Goal: Transaction & Acquisition: Purchase product/service

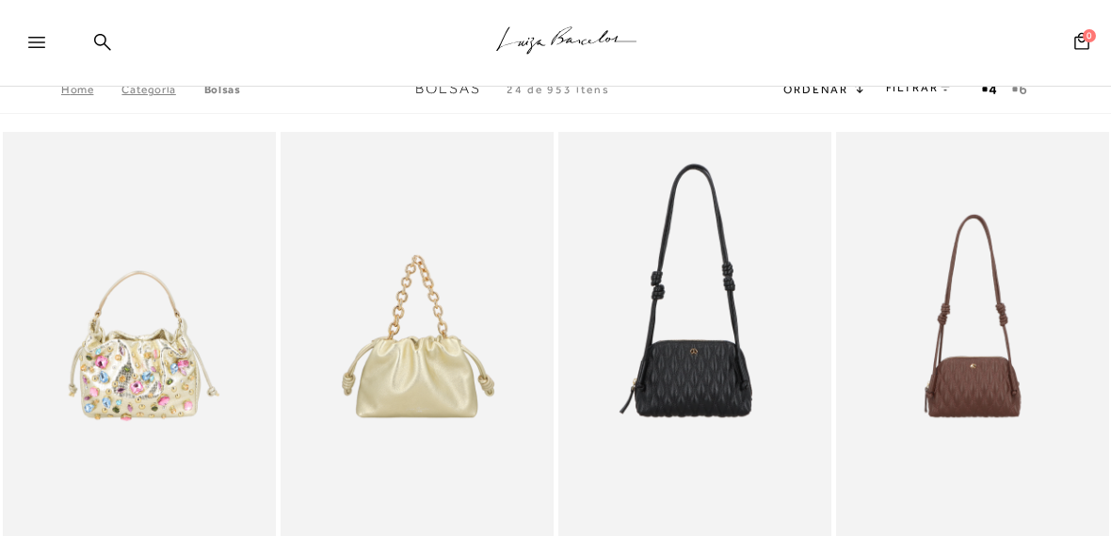
click at [222, 91] on link "Bolsas" at bounding box center [222, 89] width 37 height 13
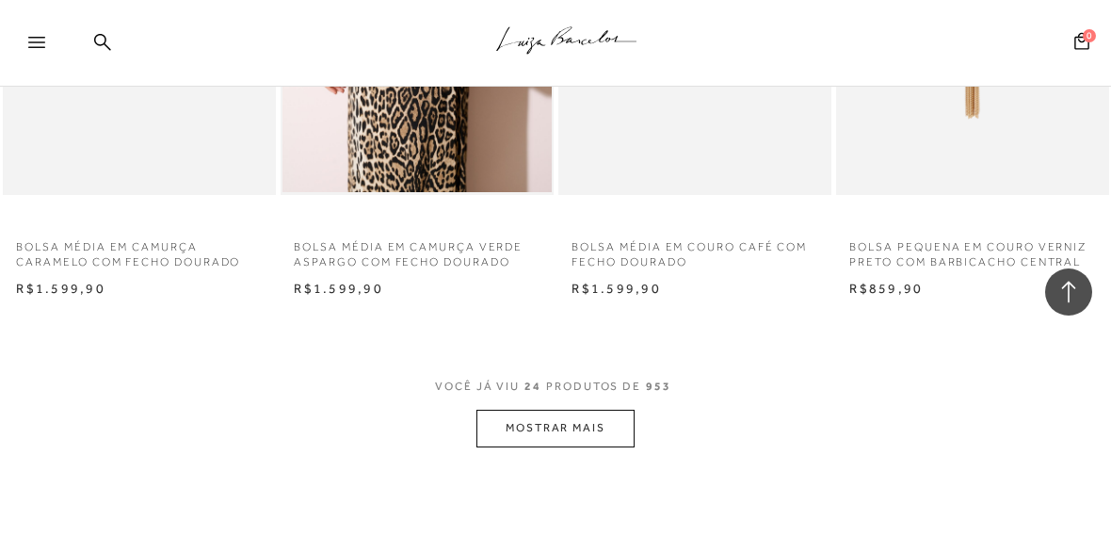
scroll to position [3389, 0]
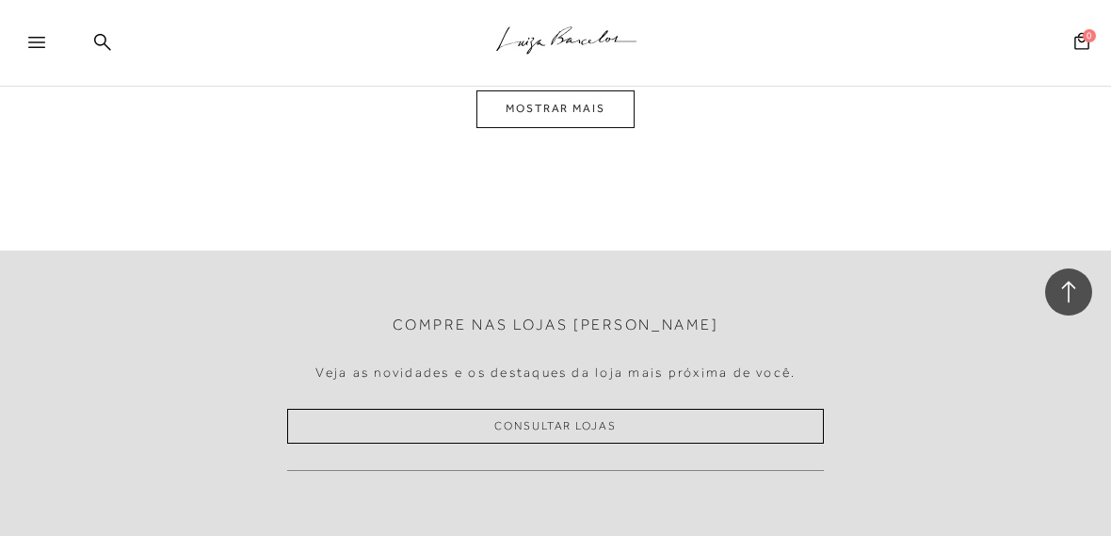
click at [523, 113] on button "MOSTRAR MAIS" at bounding box center [555, 108] width 158 height 37
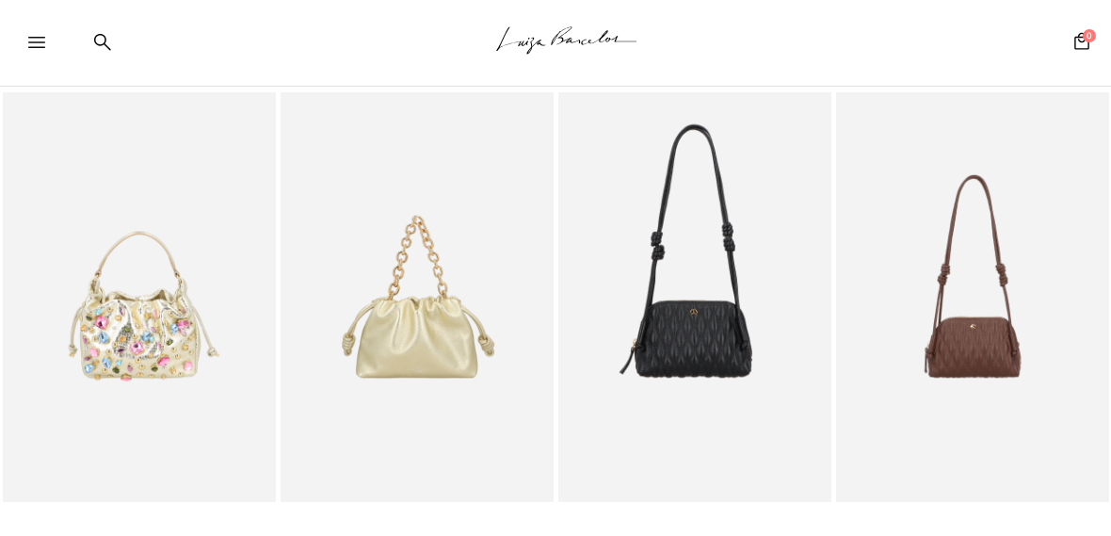
scroll to position [0, 0]
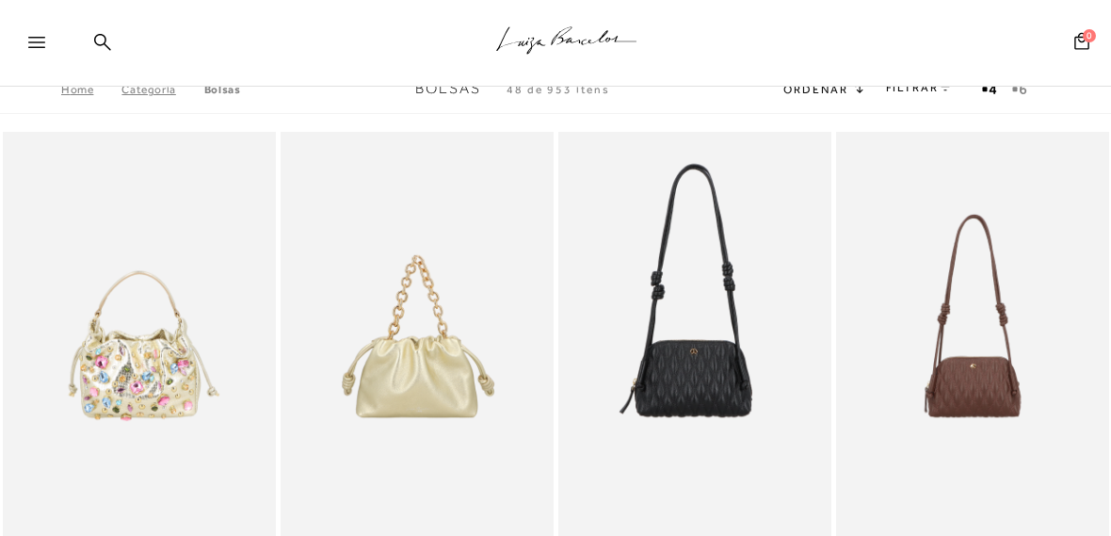
click at [26, 41] on div at bounding box center [31, 43] width 62 height 38
click at [36, 40] on icon at bounding box center [36, 42] width 17 height 11
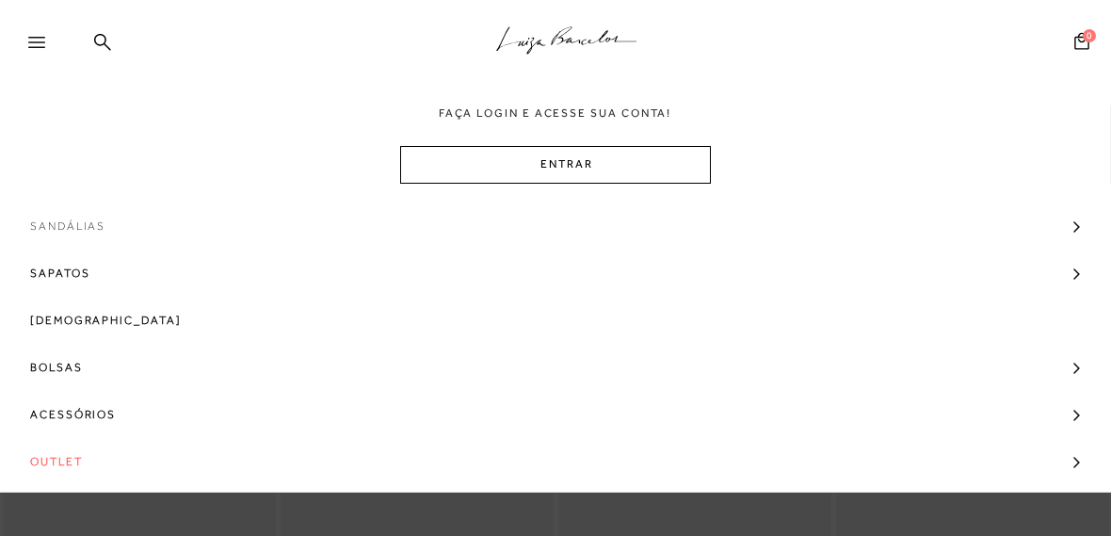
scroll to position [152, 0]
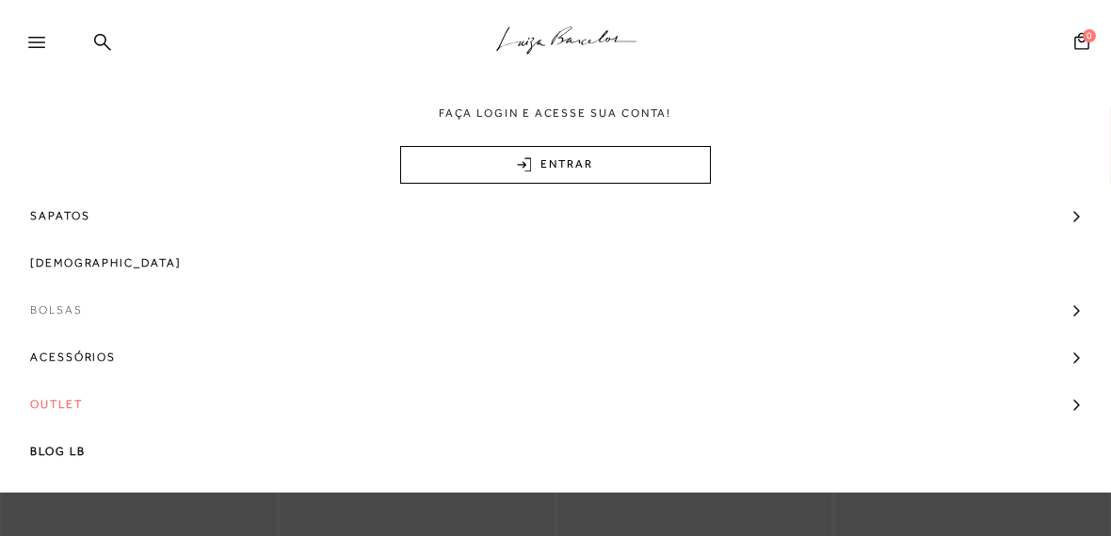
click at [55, 306] on span "Bolsas" at bounding box center [56, 309] width 53 height 47
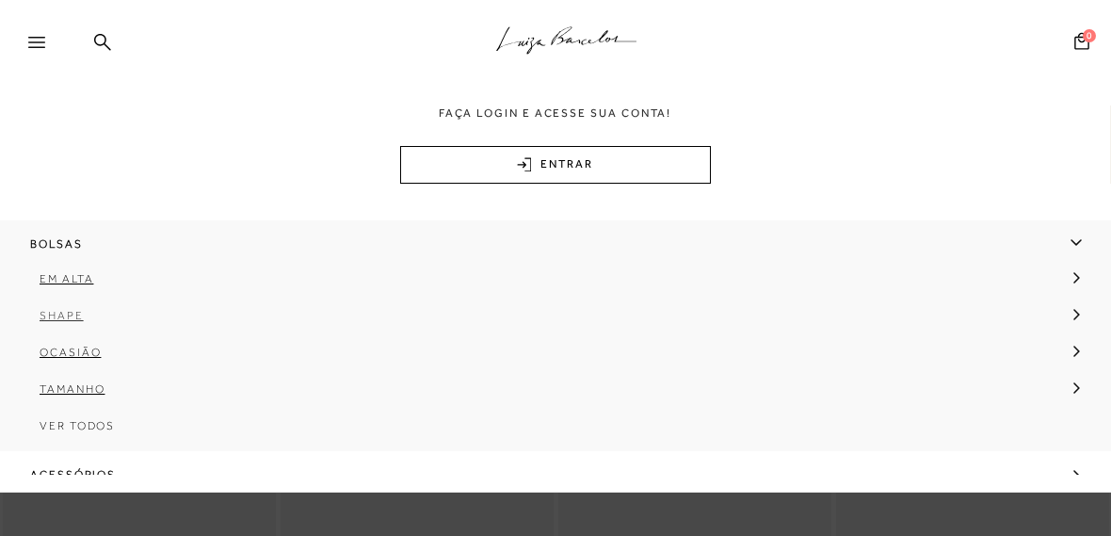
scroll to position [246, 0]
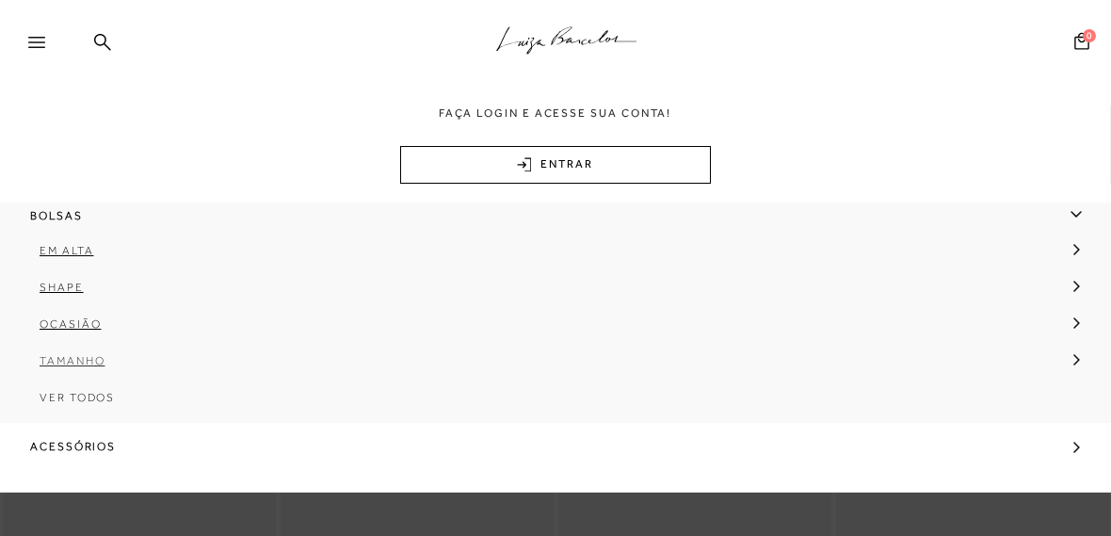
click at [68, 362] on span "Tamanho" at bounding box center [72, 360] width 65 height 13
click at [63, 430] on span "Média" at bounding box center [75, 433] width 42 height 13
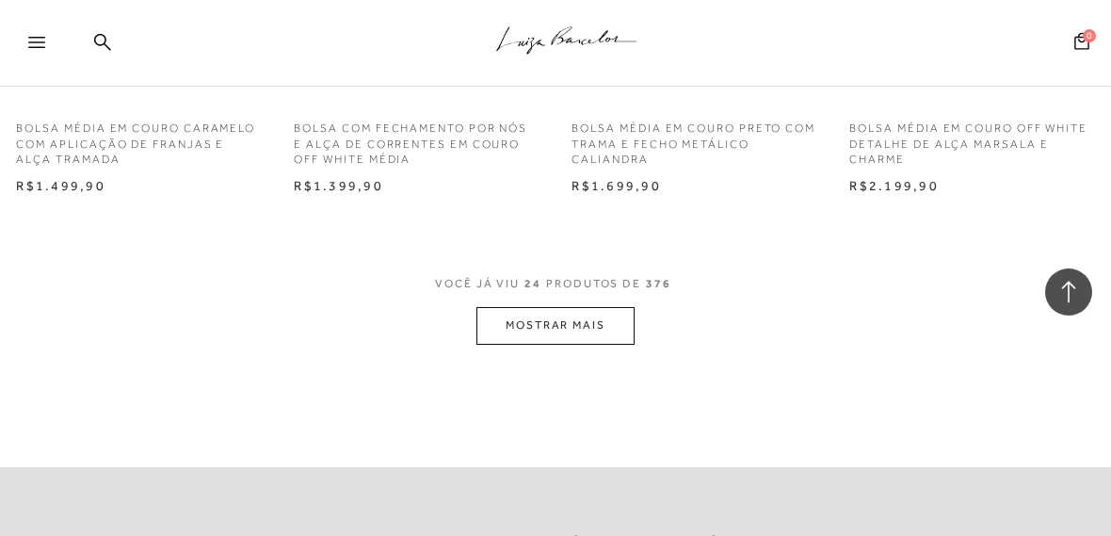
scroll to position [3201, 0]
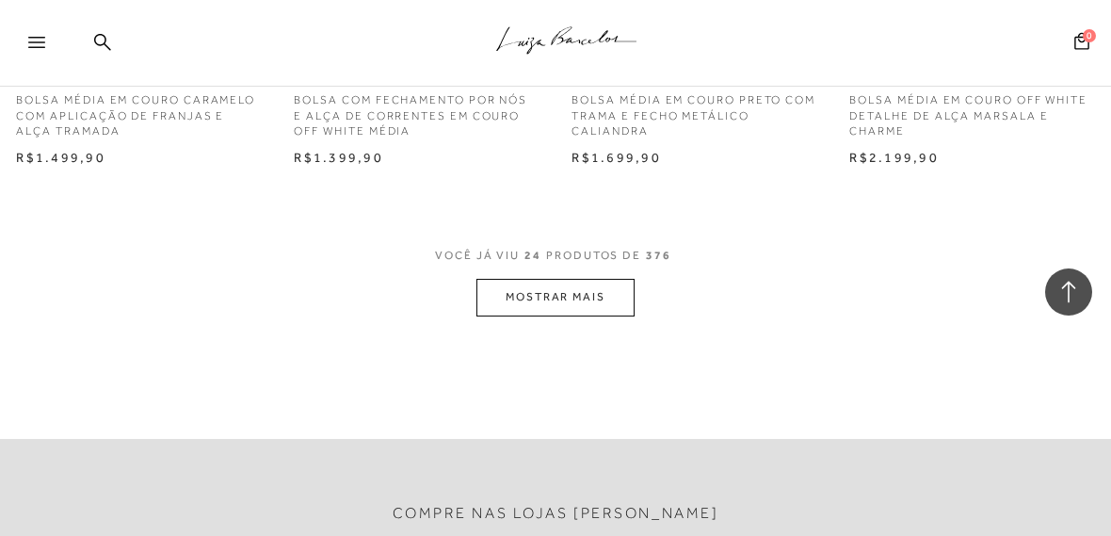
click at [531, 292] on button "MOSTRAR MAIS" at bounding box center [555, 297] width 158 height 37
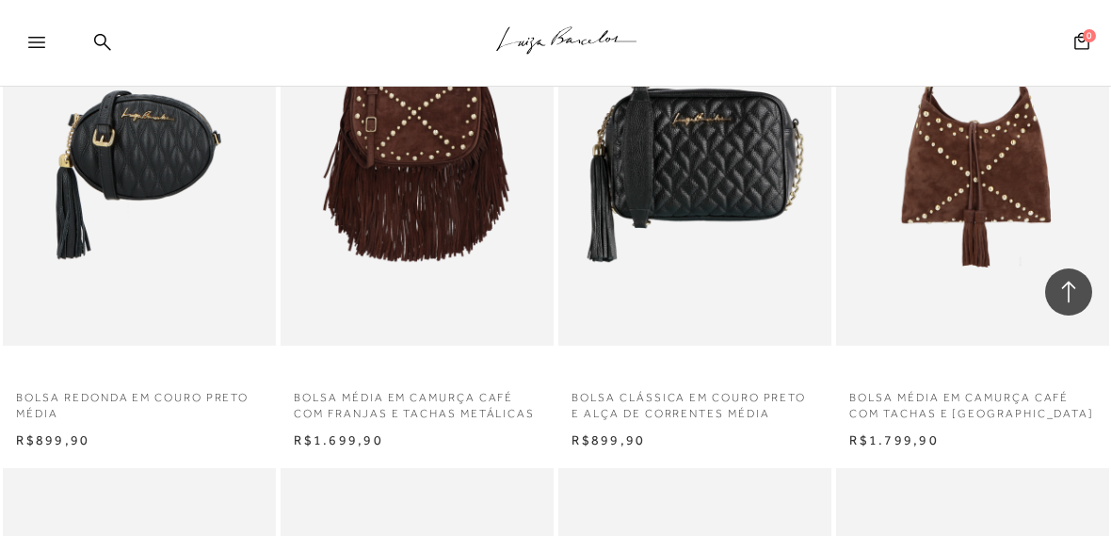
scroll to position [5084, 0]
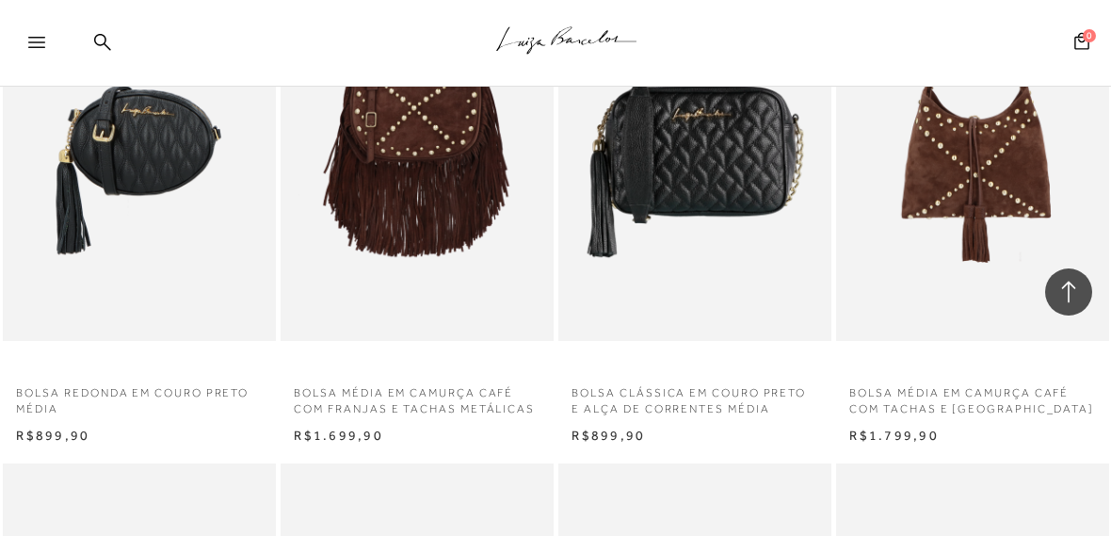
click at [599, 405] on p "BOLSA CLÁSSICA EM COURO PRETO E ALÇA DE CORRENTES MÉDIA" at bounding box center [694, 395] width 273 height 43
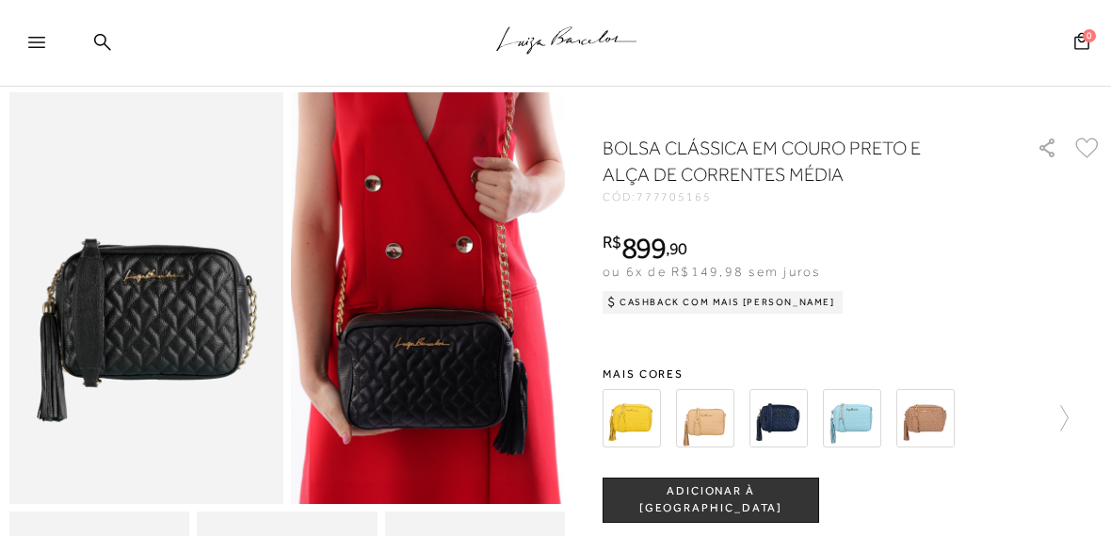
scroll to position [188, 0]
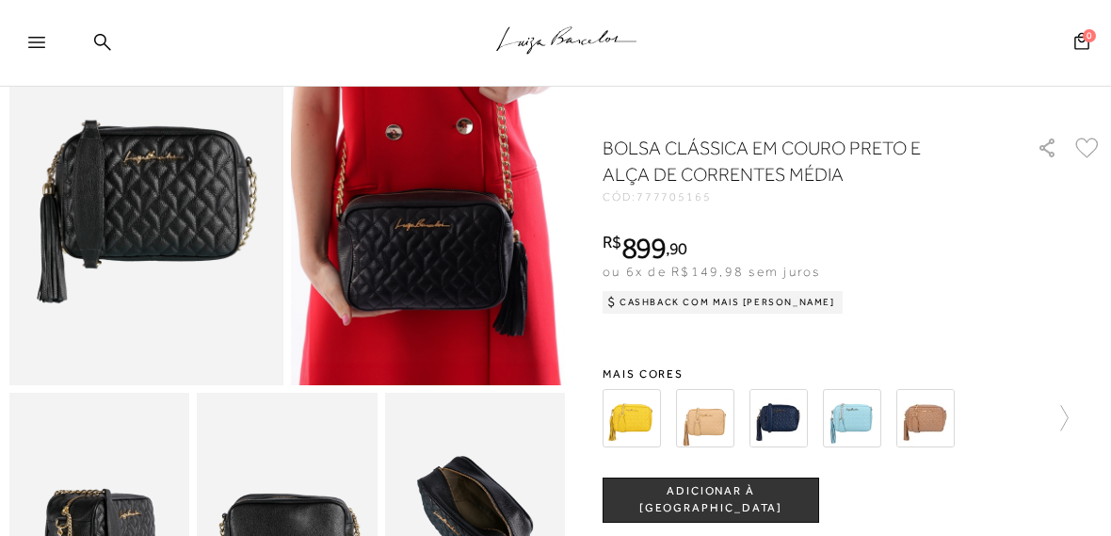
click at [713, 426] on img at bounding box center [705, 418] width 58 height 58
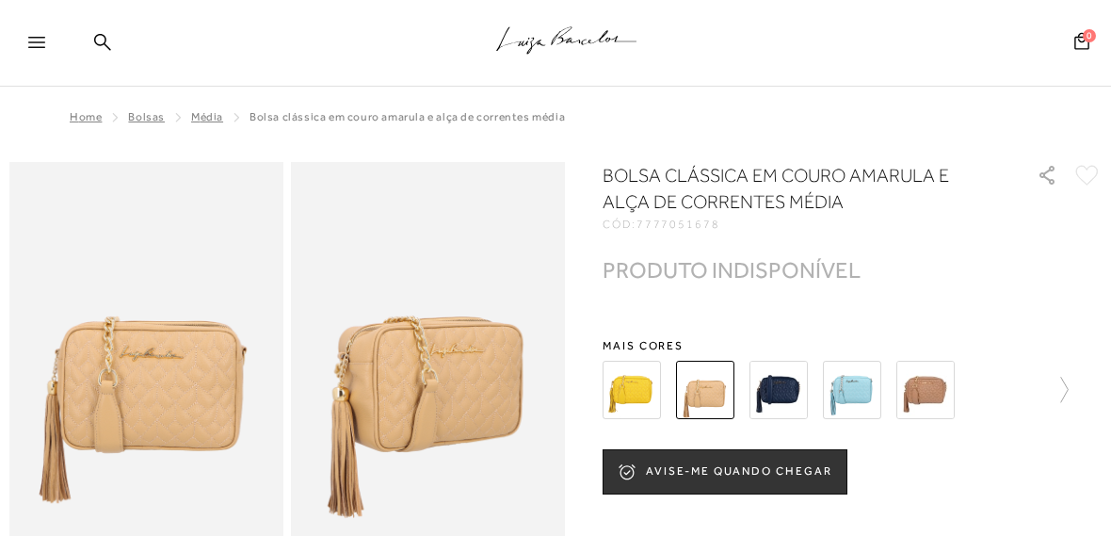
click at [926, 388] on img at bounding box center [925, 390] width 58 height 58
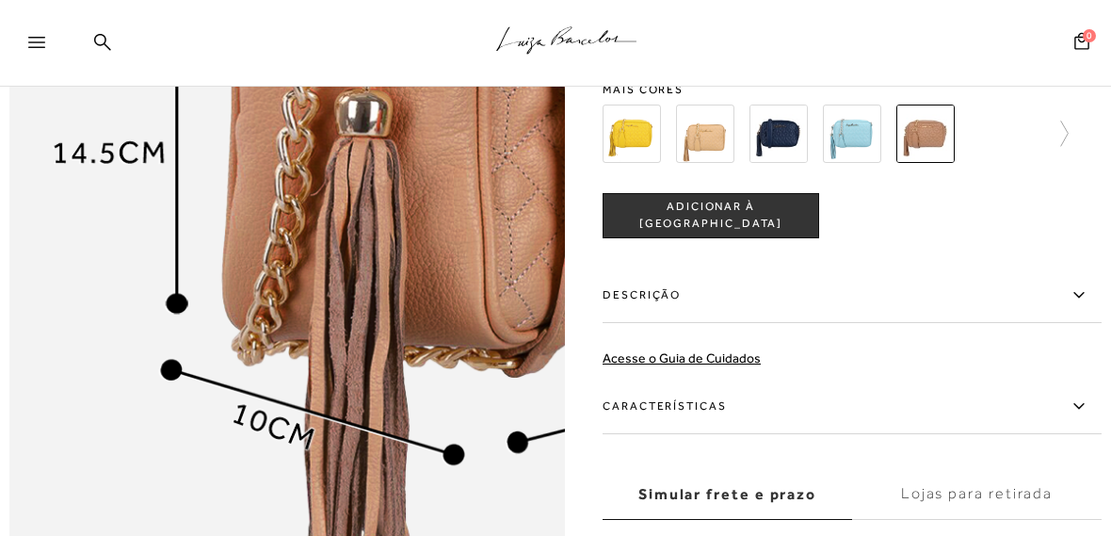
scroll to position [1036, 0]
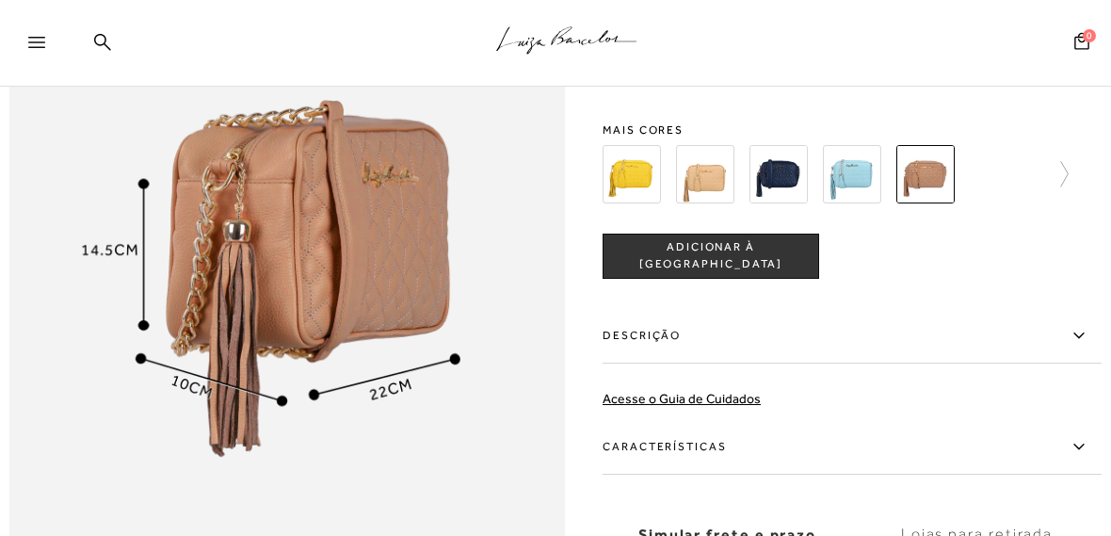
click at [686, 272] on span "ADICIONAR À [GEOGRAPHIC_DATA]" at bounding box center [710, 255] width 215 height 33
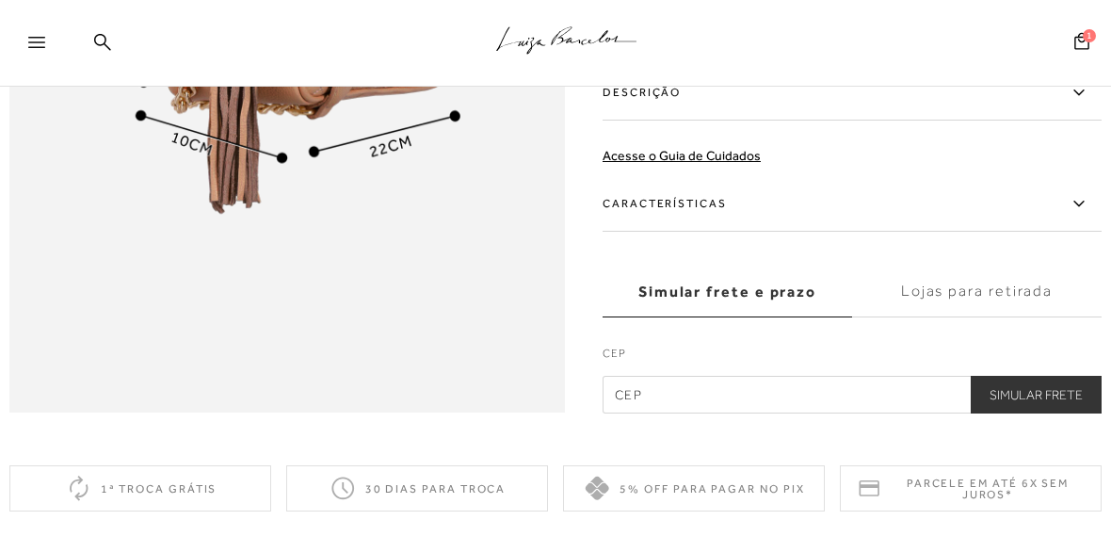
scroll to position [1412, 0]
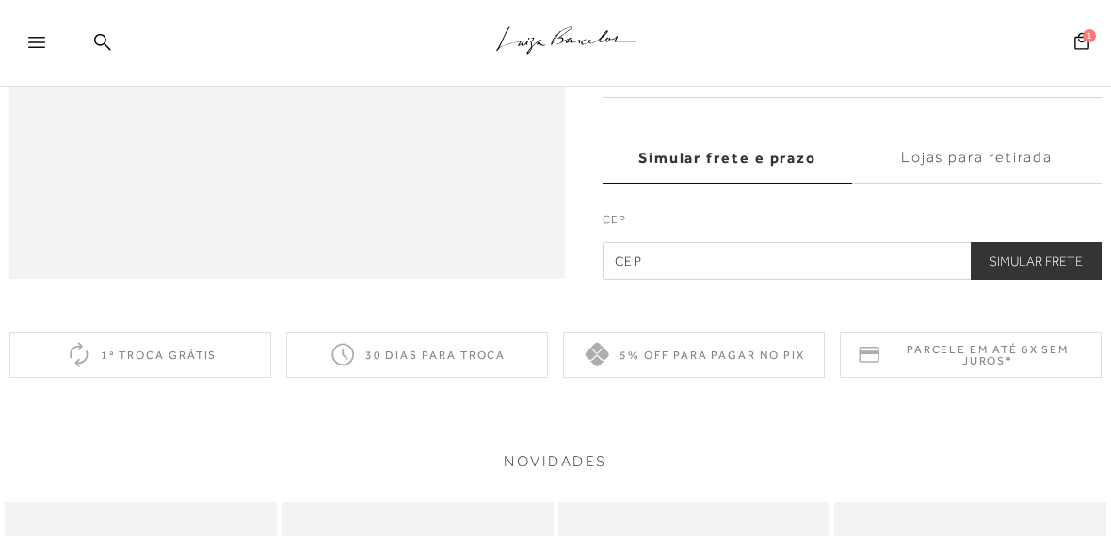
click at [666, 232] on label "CEP" at bounding box center [852, 223] width 499 height 26
click at [679, 279] on input "text" at bounding box center [852, 260] width 499 height 38
type input "17501-080"
click at [1029, 279] on button "Simular Frete" at bounding box center [1036, 260] width 131 height 38
click at [1046, 279] on button "Simular Frete" at bounding box center [1036, 260] width 131 height 38
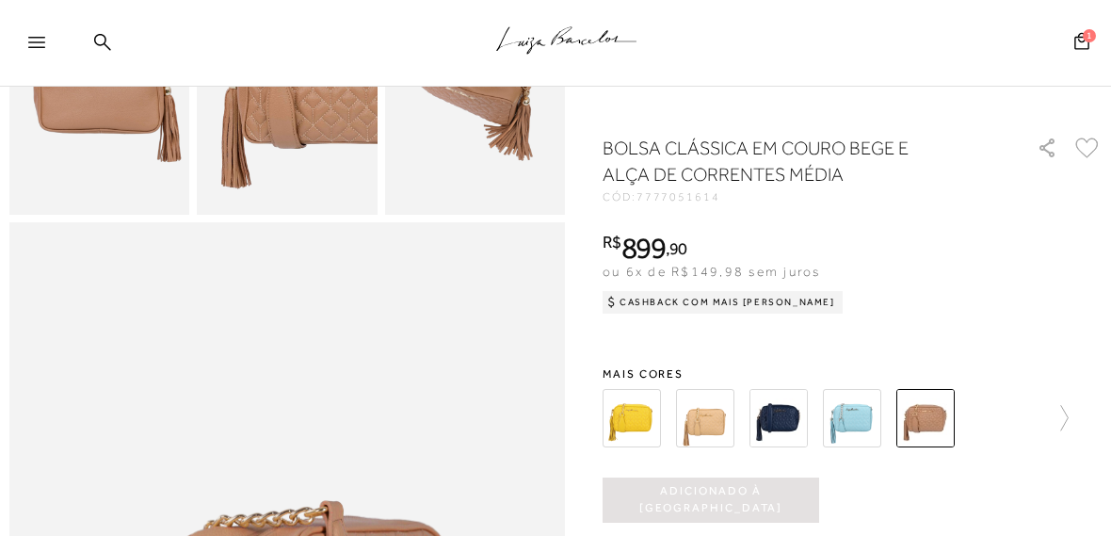
scroll to position [565, 0]
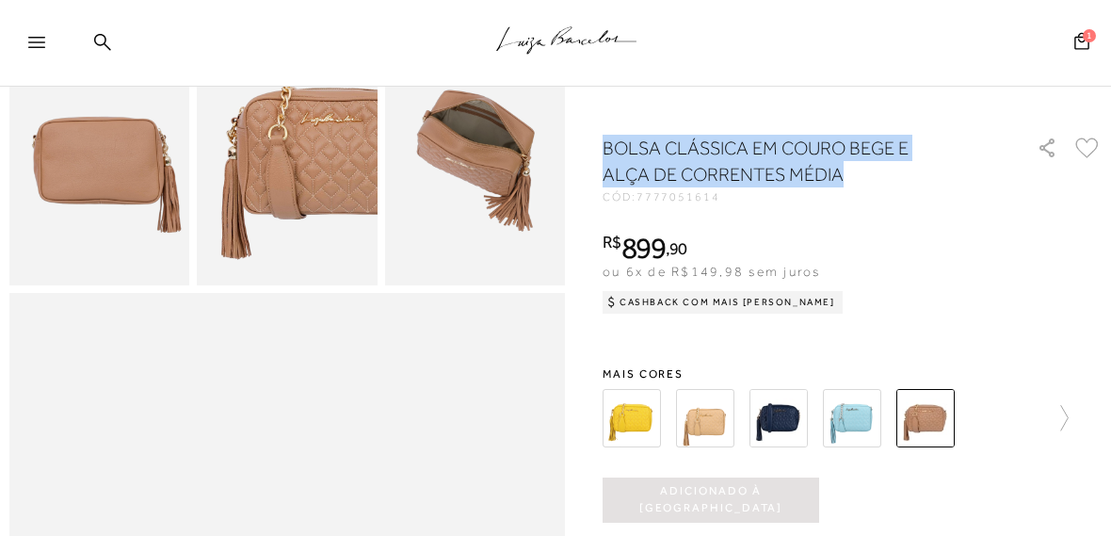
drag, startPoint x: 603, startPoint y: 141, endPoint x: 845, endPoint y: 179, distance: 244.9
click at [845, 179] on h1 "BOLSA CLÁSSICA EM COURO BEGE E ALÇA DE CORRENTES MÉDIA" at bounding box center [779, 161] width 353 height 53
copy h1 "BOLSA CLÁSSICA EM COURO BEGE E ALÇA DE CORRENTES MÉDIA"
